Goal: Task Accomplishment & Management: Use online tool/utility

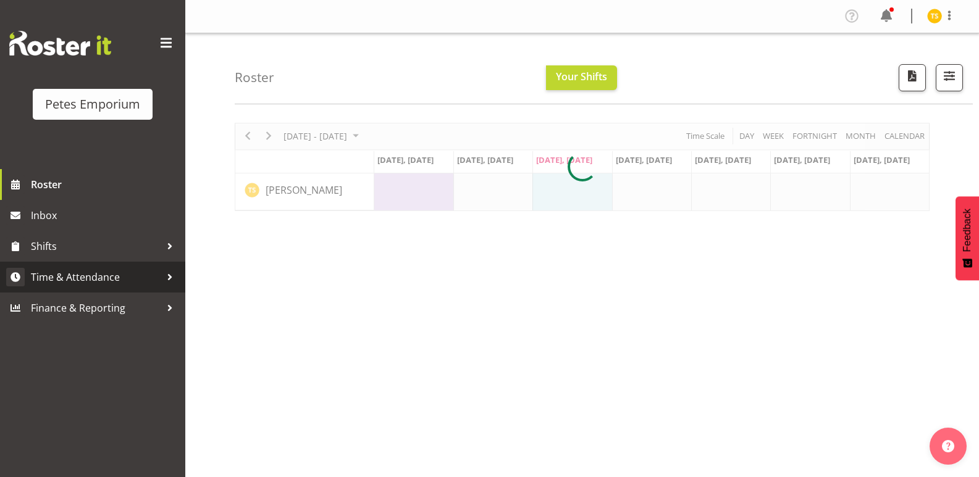
click at [80, 272] on span "Time & Attendance" at bounding box center [96, 277] width 130 height 19
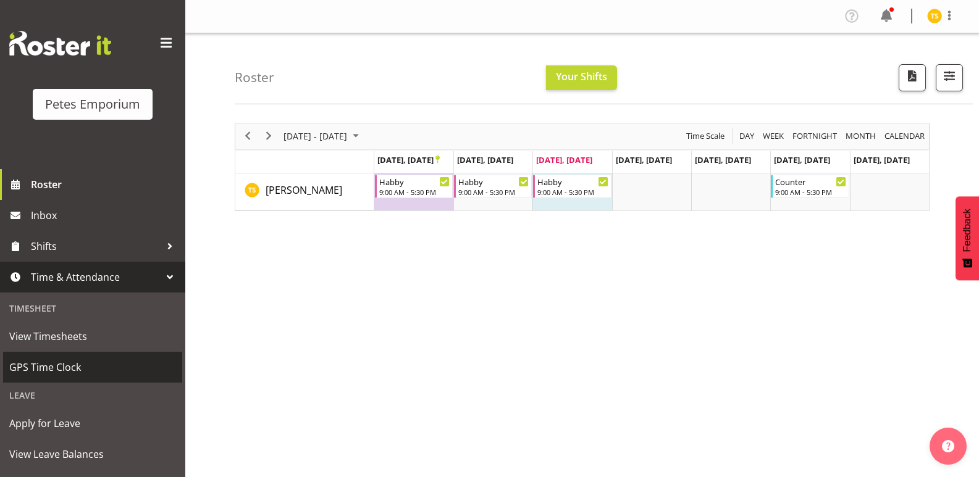
click at [45, 364] on span "GPS Time Clock" at bounding box center [92, 367] width 167 height 19
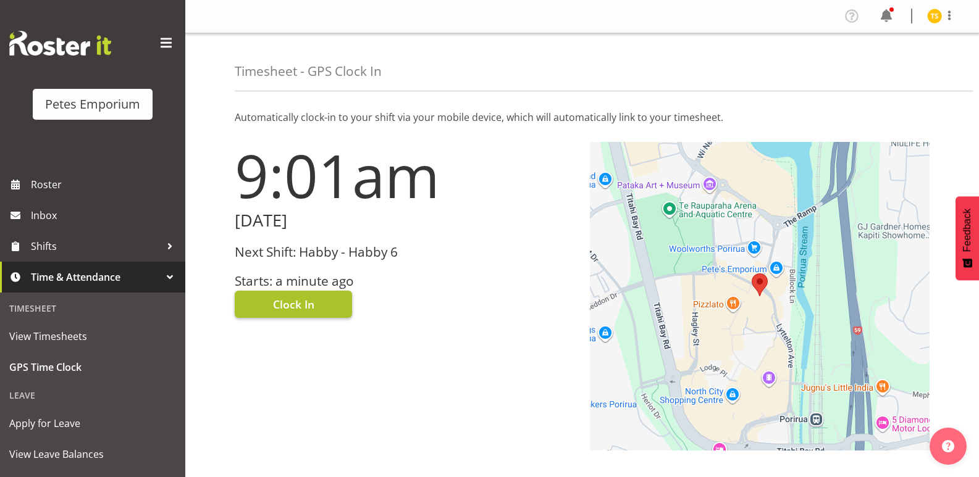
click at [290, 297] on span "Clock In" at bounding box center [293, 304] width 41 height 16
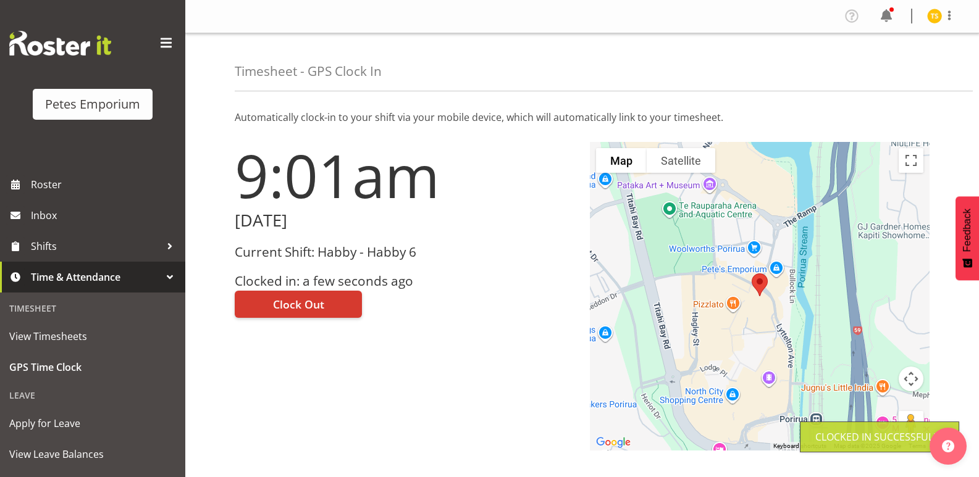
click at [934, 20] on img at bounding box center [934, 16] width 15 height 15
click at [883, 62] on link "Log Out" at bounding box center [897, 65] width 119 height 22
